Goal: Task Accomplishment & Management: Manage account settings

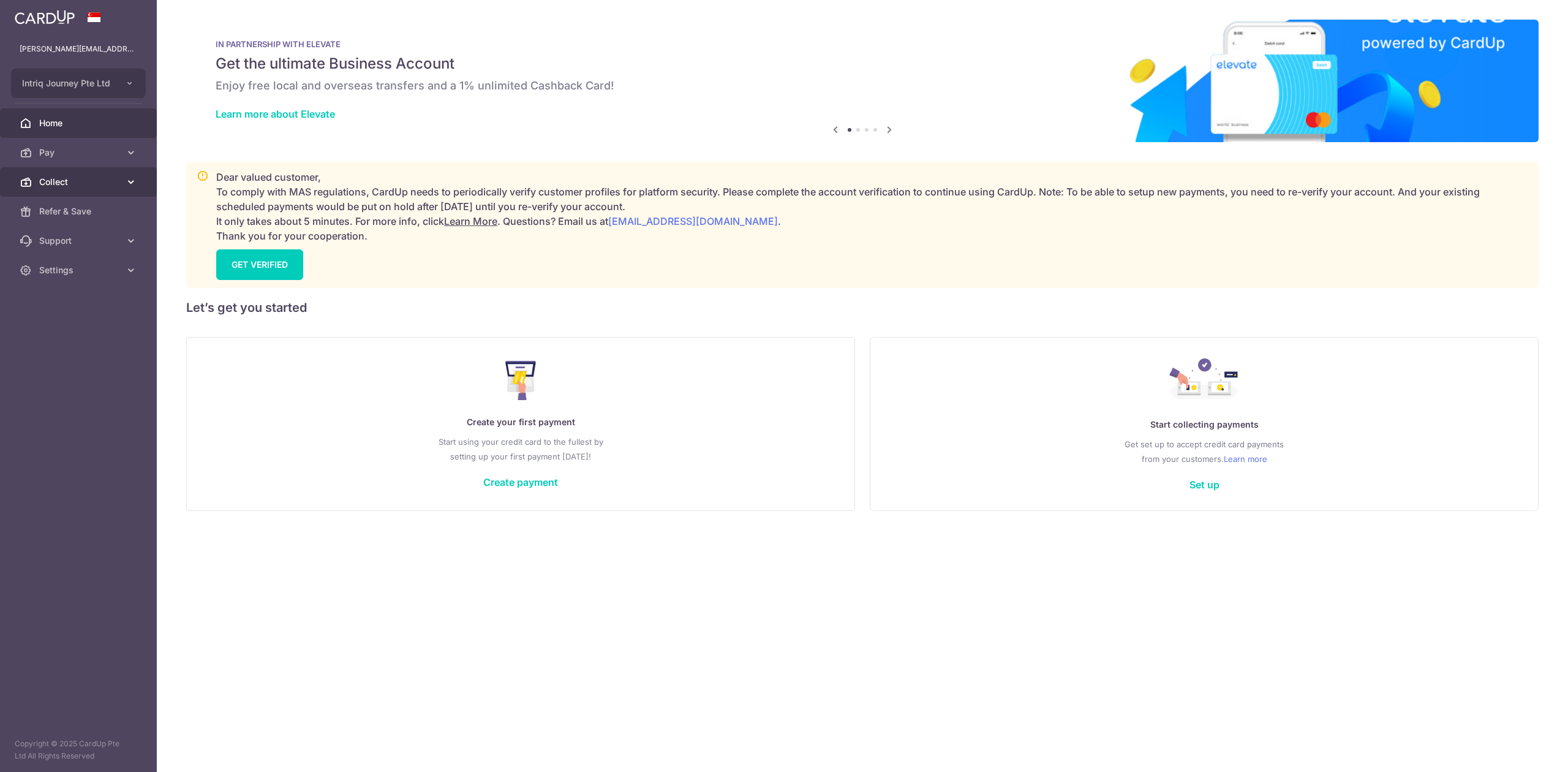
click at [62, 180] on span "Collect" at bounding box center [79, 182] width 81 height 12
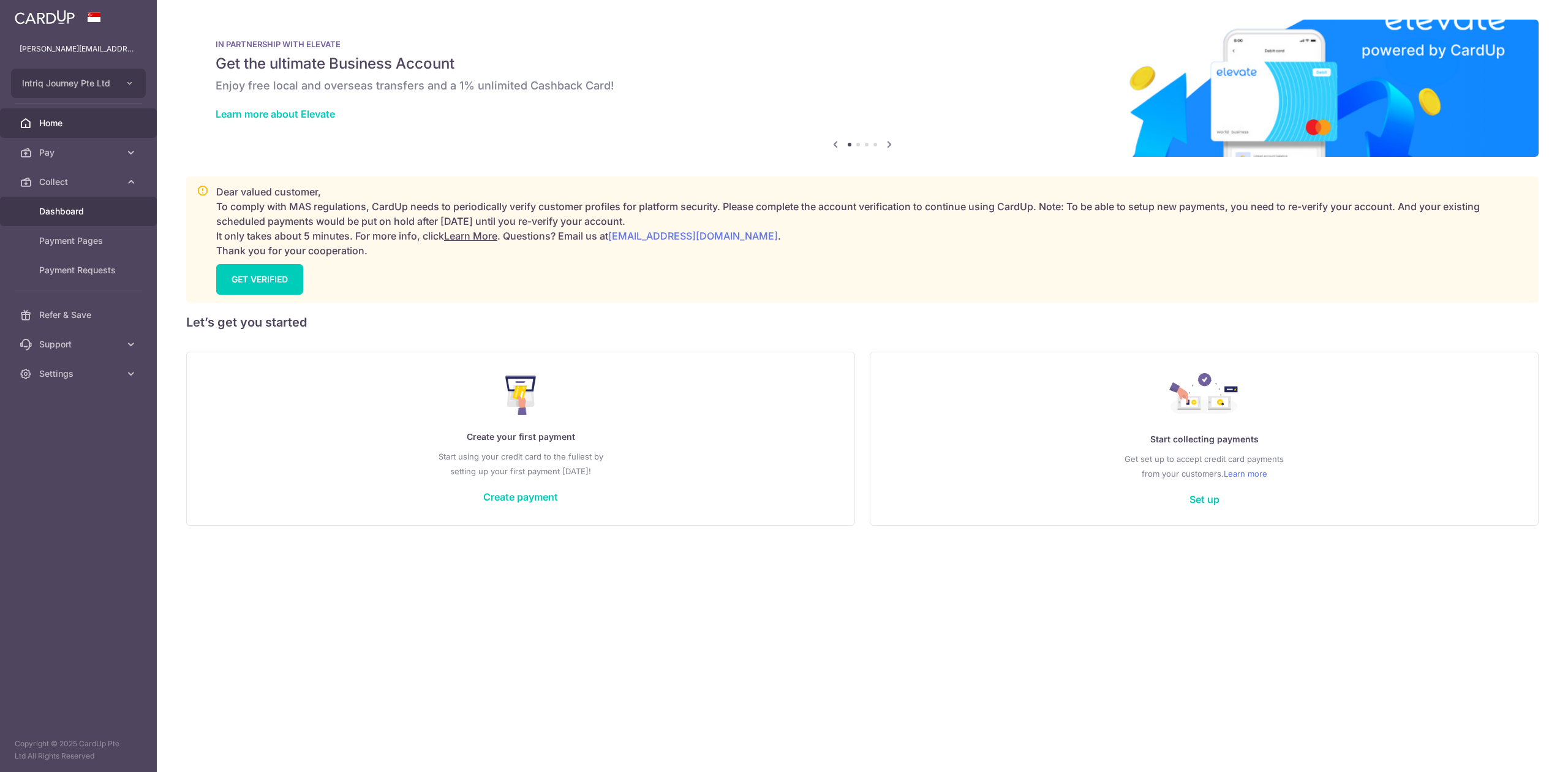
click at [67, 212] on span "Dashboard" at bounding box center [79, 211] width 81 height 12
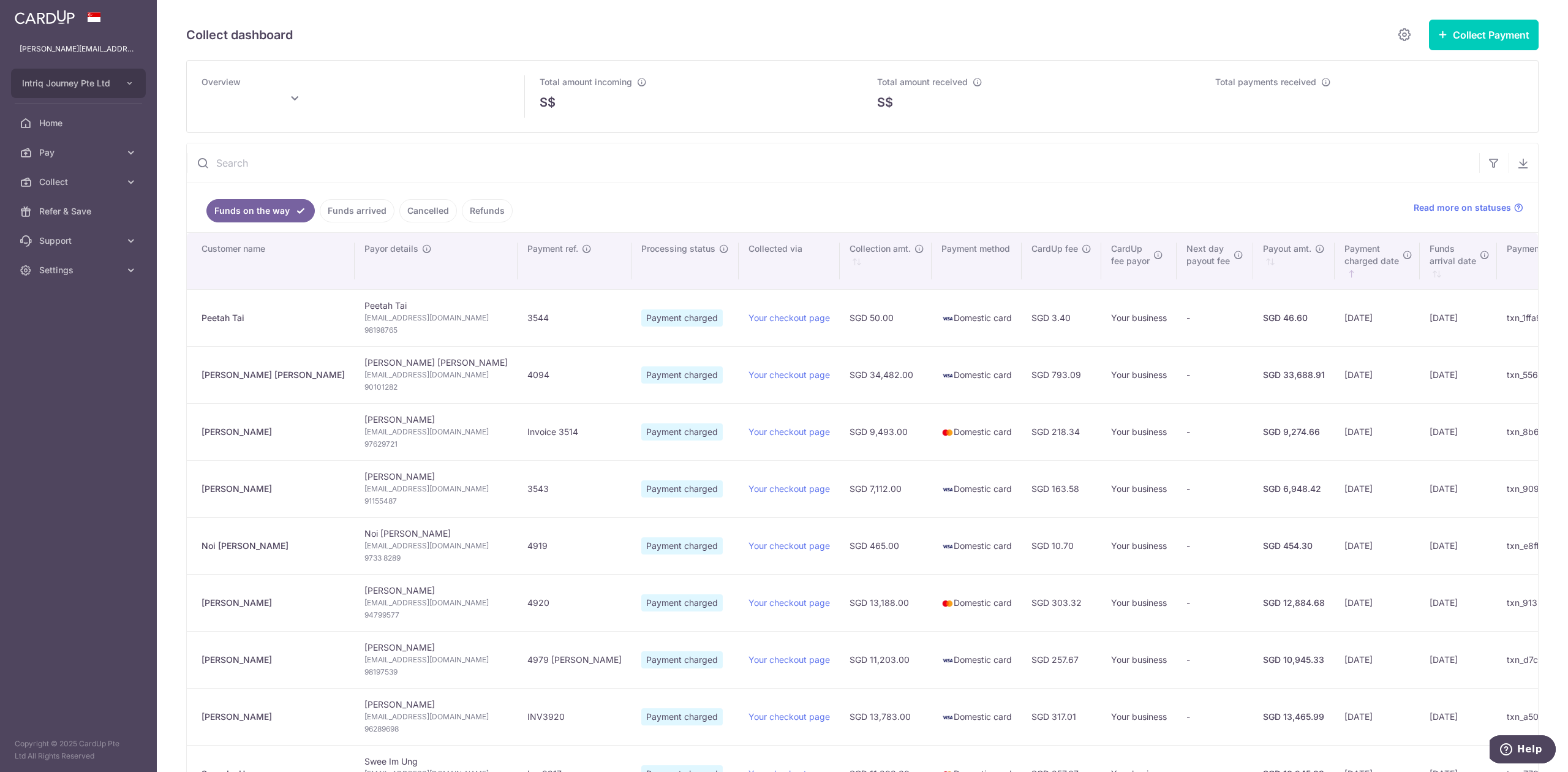
type input "August 2025"
